Goal: Transaction & Acquisition: Book appointment/travel/reservation

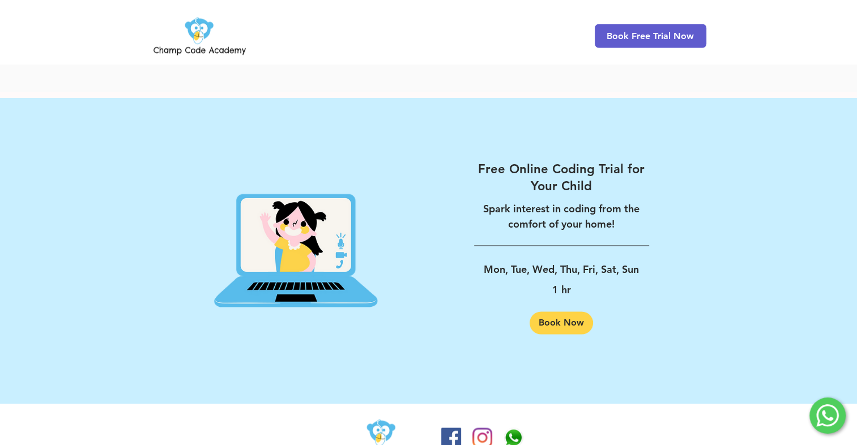
scroll to position [1787, 0]
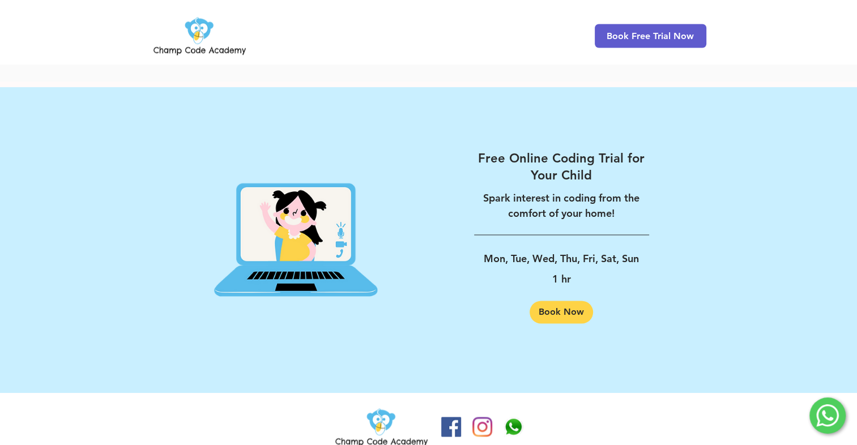
click at [448, 417] on img "Facebook" at bounding box center [451, 427] width 20 height 20
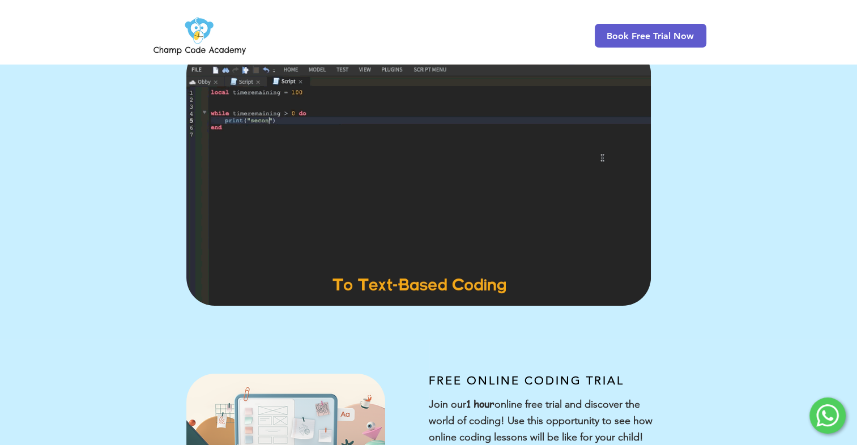
scroll to position [0, 0]
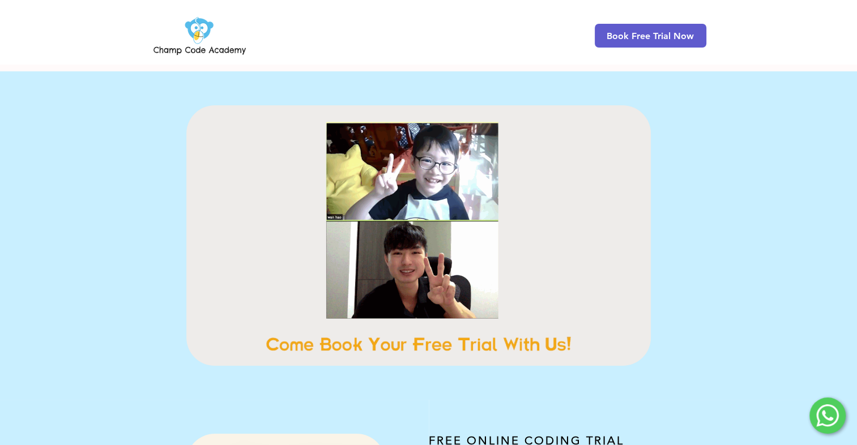
click at [195, 39] on img at bounding box center [199, 36] width 97 height 44
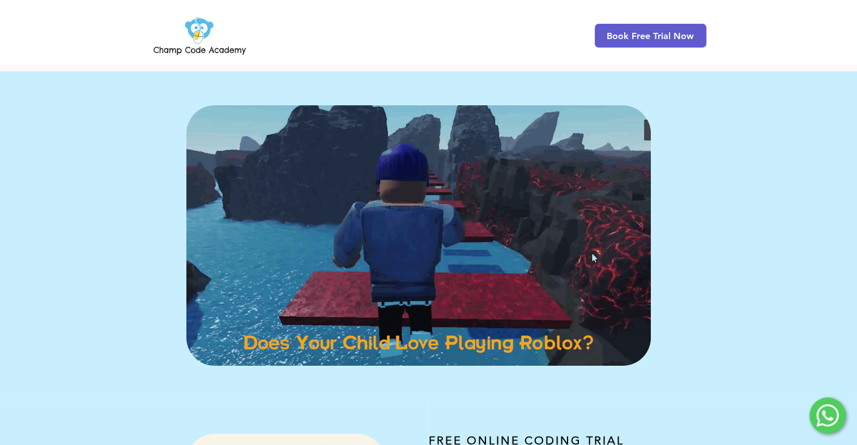
click at [223, 50] on img at bounding box center [199, 36] width 97 height 44
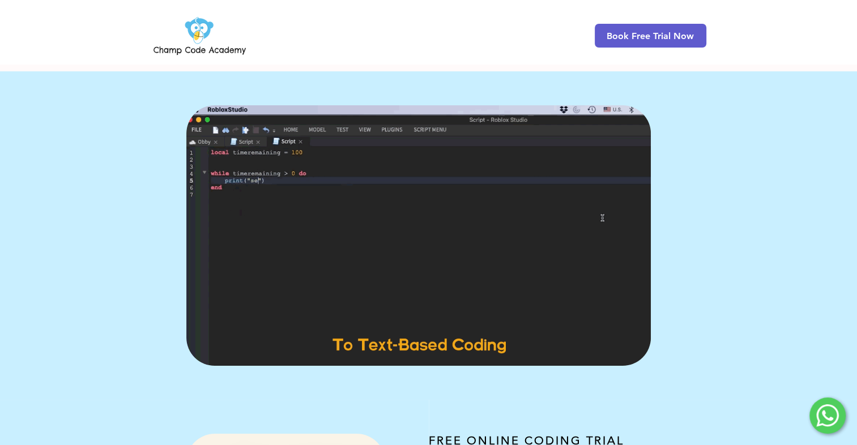
click at [176, 53] on img at bounding box center [199, 36] width 97 height 44
click at [181, 45] on img at bounding box center [199, 36] width 97 height 44
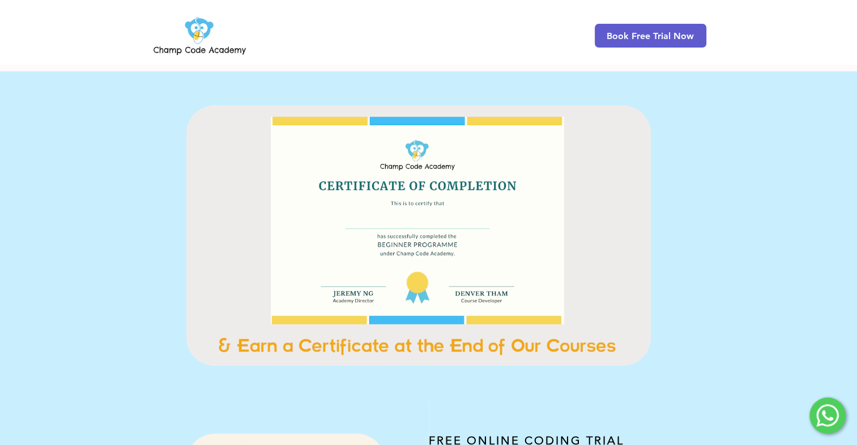
click at [88, 31] on div "Book Free Trial Now" at bounding box center [428, 32] width 857 height 64
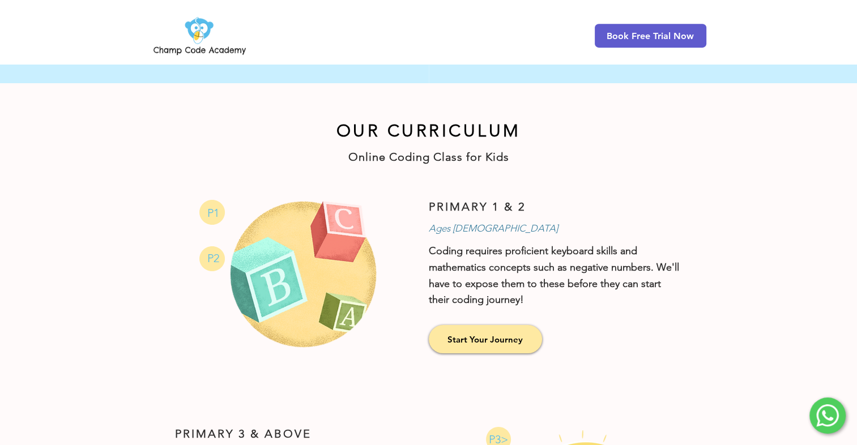
scroll to position [567, 0]
